Goal: Task Accomplishment & Management: Manage account settings

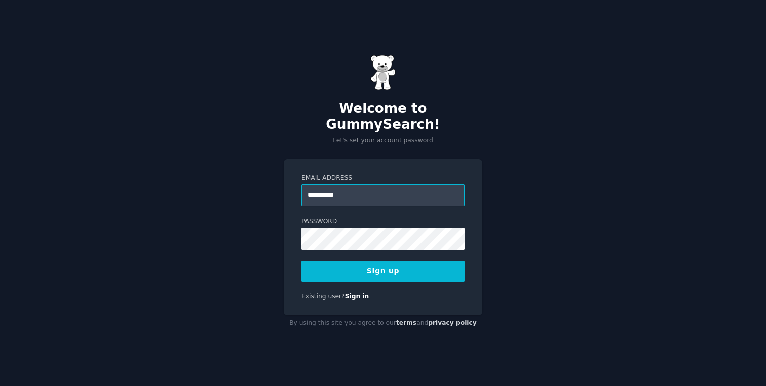
type input "**********"
click at [301, 261] on button "Sign up" at bounding box center [382, 271] width 163 height 21
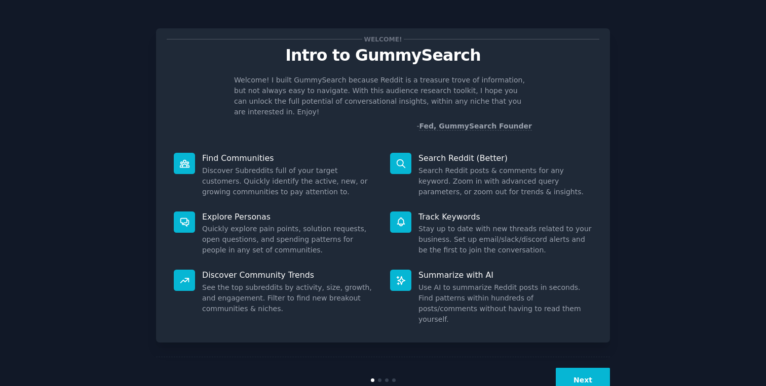
click at [582, 373] on div "Next" at bounding box center [383, 380] width 454 height 47
click at [582, 368] on button "Next" at bounding box center [583, 380] width 54 height 25
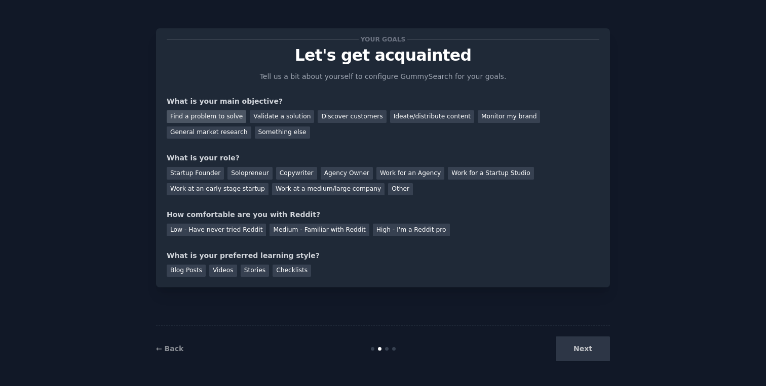
click at [224, 115] on div "Find a problem to solve" at bounding box center [207, 116] width 80 height 13
click at [204, 174] on div "Startup Founder" at bounding box center [195, 173] width 57 height 13
click at [270, 230] on div "Medium - Familiar with Reddit" at bounding box center [318, 230] width 99 height 13
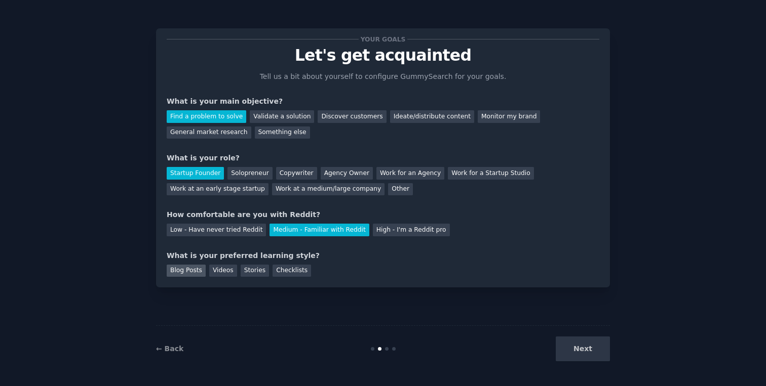
click at [190, 269] on div "Blog Posts" at bounding box center [186, 271] width 39 height 13
click at [213, 269] on div "Videos" at bounding box center [223, 271] width 28 height 13
click at [255, 269] on div "Stories" at bounding box center [255, 271] width 28 height 13
click at [215, 268] on div "Videos" at bounding box center [223, 271] width 28 height 13
click at [581, 350] on button "Next" at bounding box center [583, 349] width 54 height 25
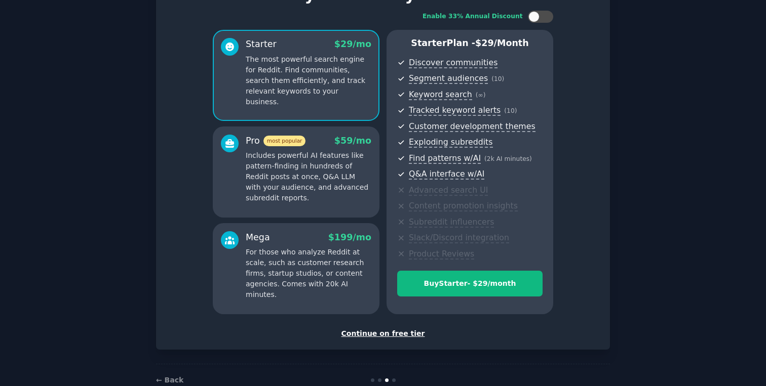
scroll to position [66, 0]
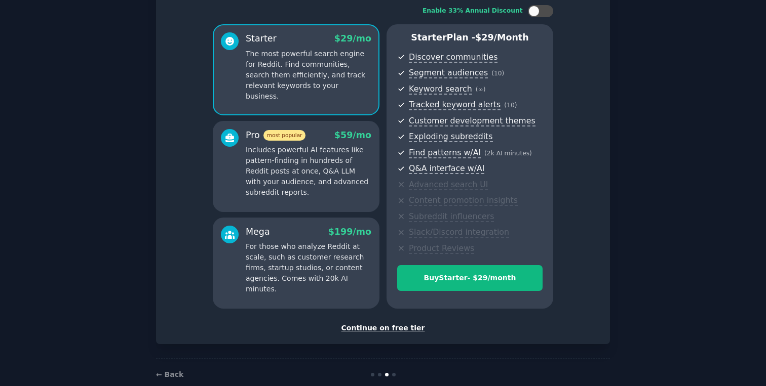
click at [404, 327] on div "Continue on free tier" at bounding box center [383, 328] width 433 height 11
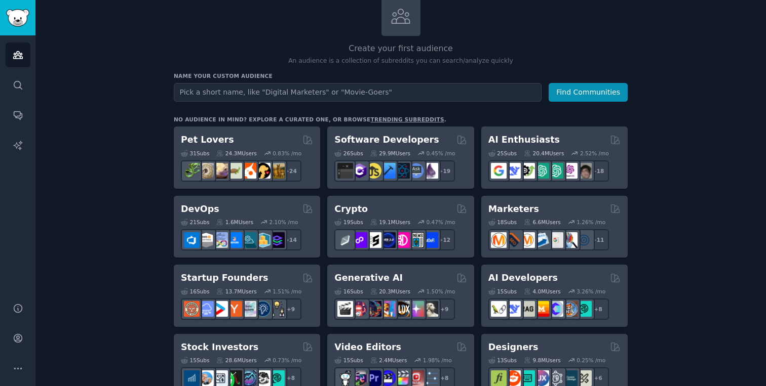
scroll to position [80, 0]
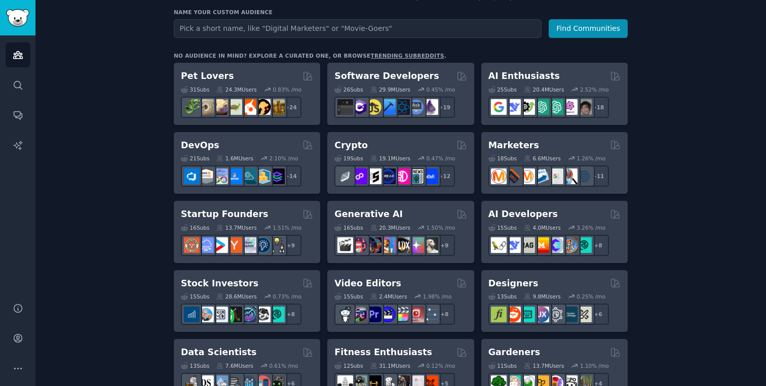
click at [310, 171] on div "+ 14" at bounding box center [247, 176] width 132 height 21
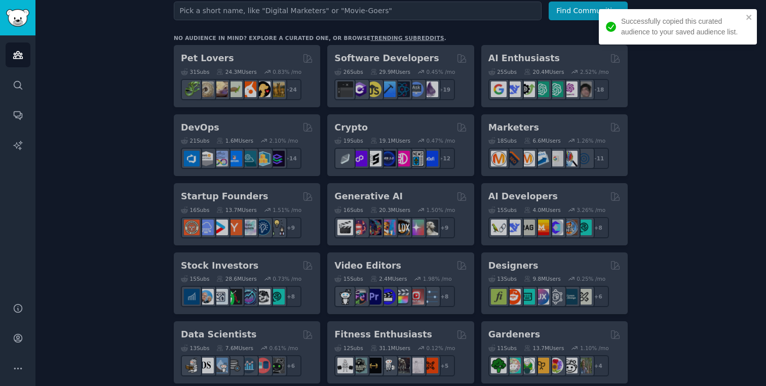
scroll to position [160, 0]
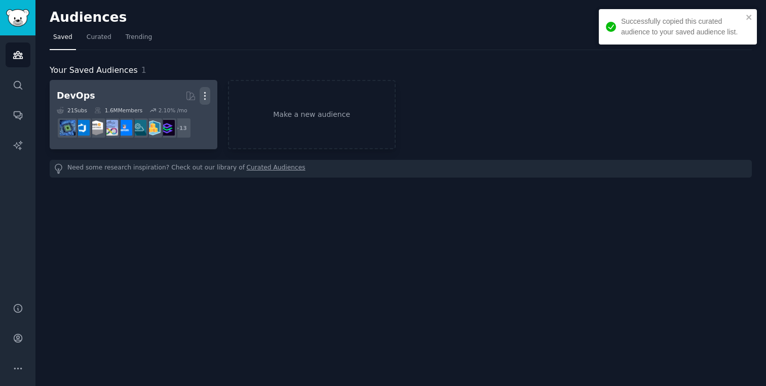
click at [205, 94] on icon "button" at bounding box center [205, 96] width 11 height 11
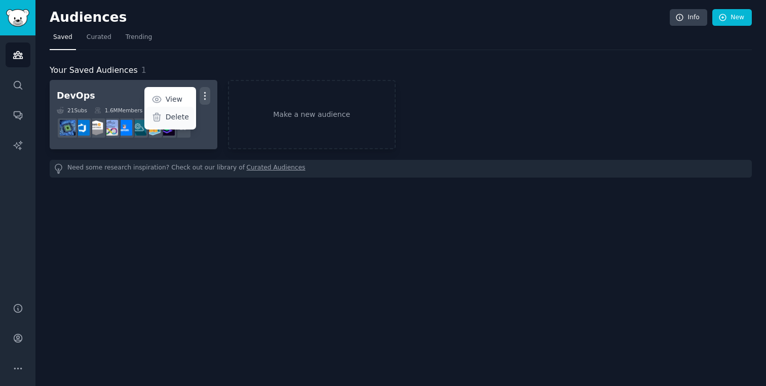
click at [177, 121] on p "Delete" at bounding box center [177, 117] width 23 height 11
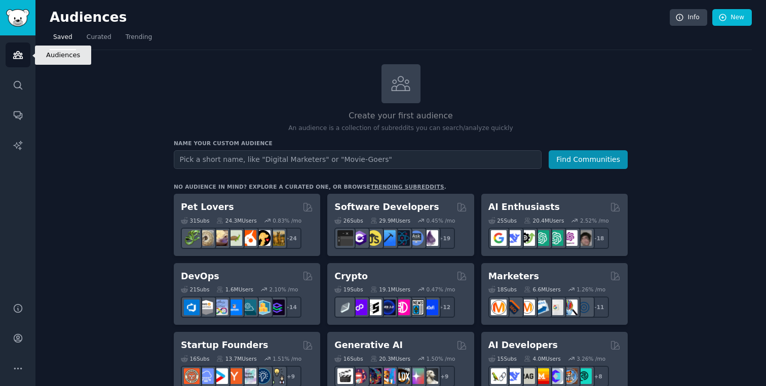
click at [18, 64] on link "Audiences" at bounding box center [18, 55] width 25 height 25
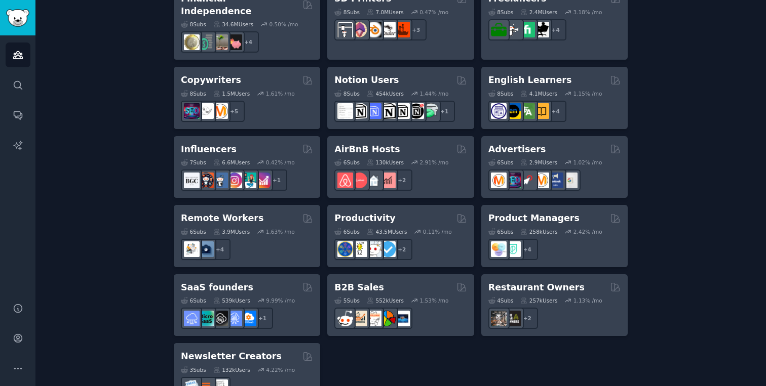
scroll to position [766, 0]
